Goal: Find specific page/section: Find specific page/section

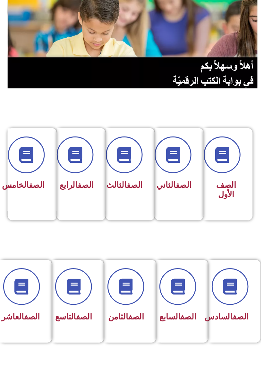
scroll to position [42, -3]
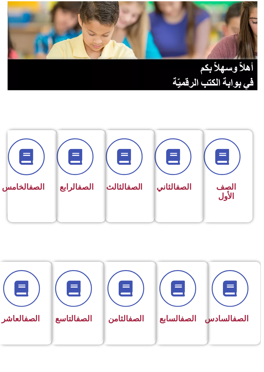
click at [134, 309] on div at bounding box center [129, 291] width 32 height 37
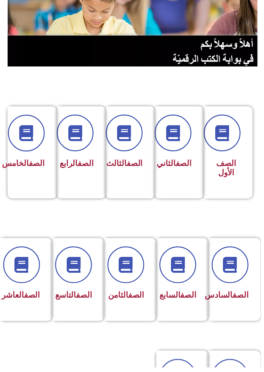
scroll to position [70, -3]
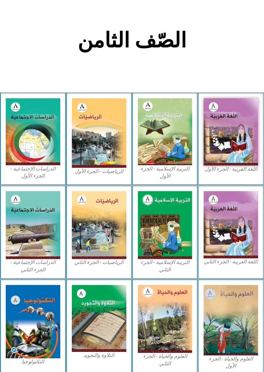
scroll to position [111, 0]
click at [103, 147] on img at bounding box center [99, 133] width 54 height 70
